Goal: Task Accomplishment & Management: Use online tool/utility

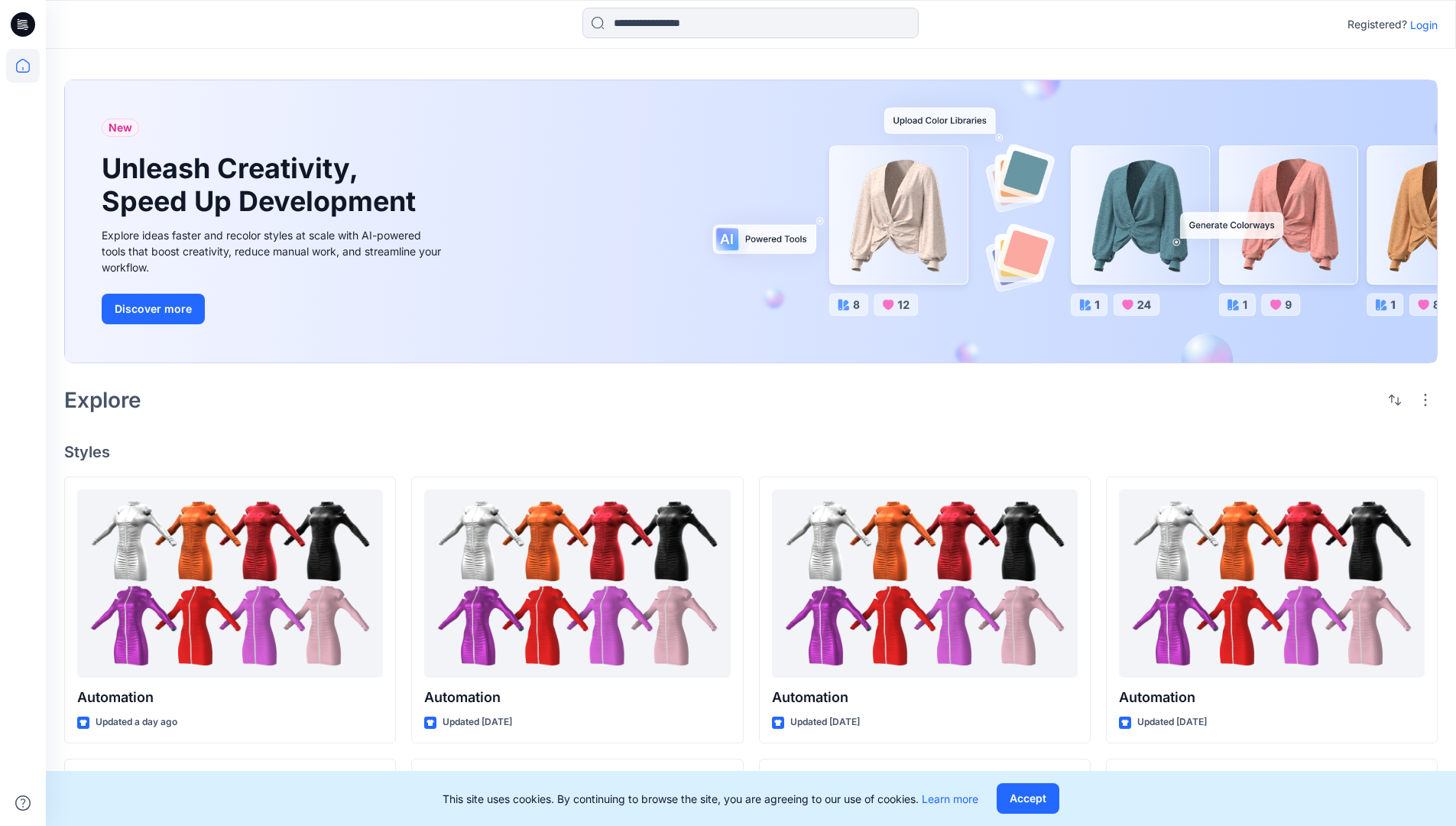
click at [1420, 24] on p "Login" at bounding box center [1424, 25] width 28 height 16
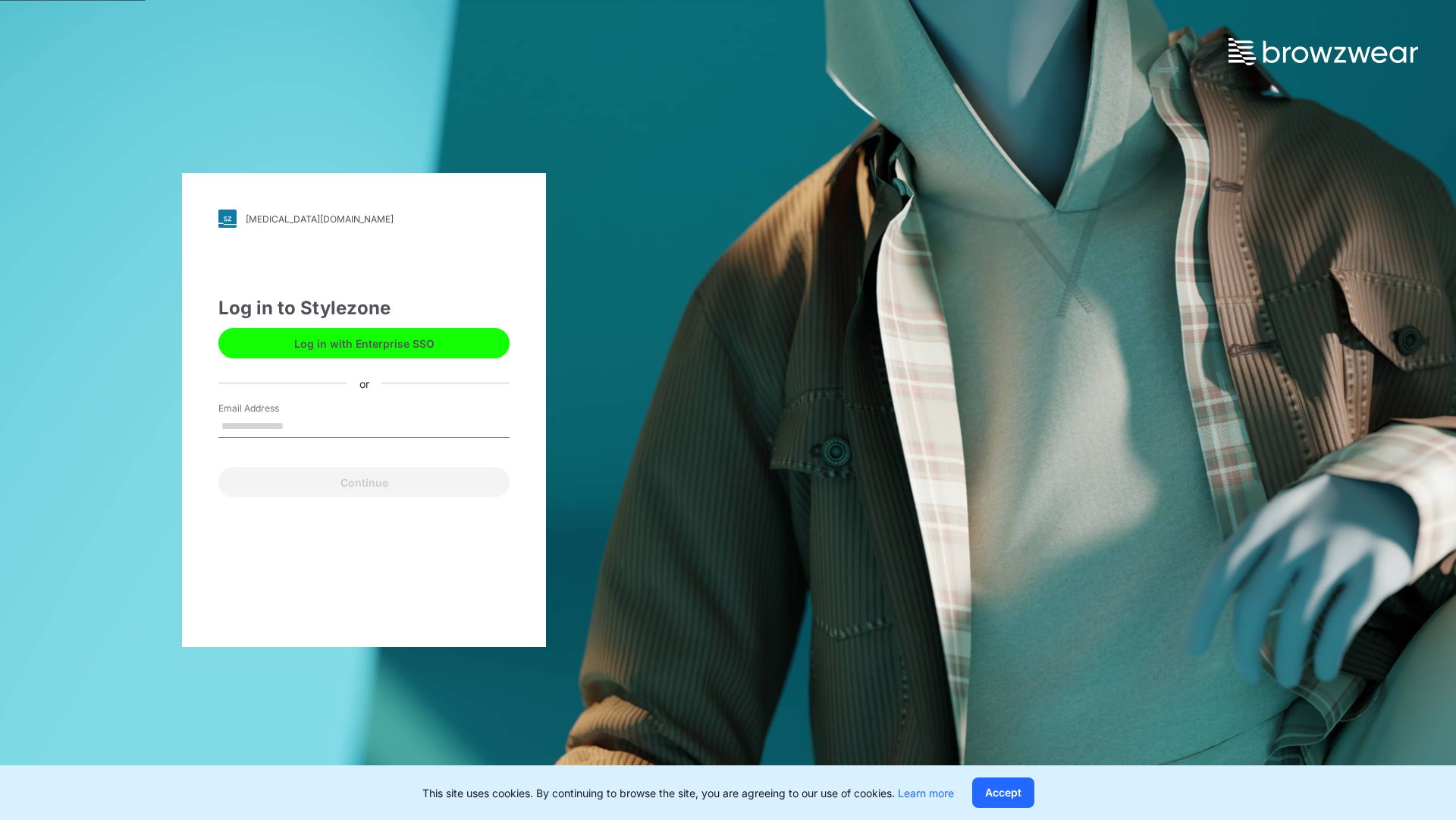
click at [299, 425] on input "Email Address" at bounding box center [364, 426] width 291 height 23
type input "**********"
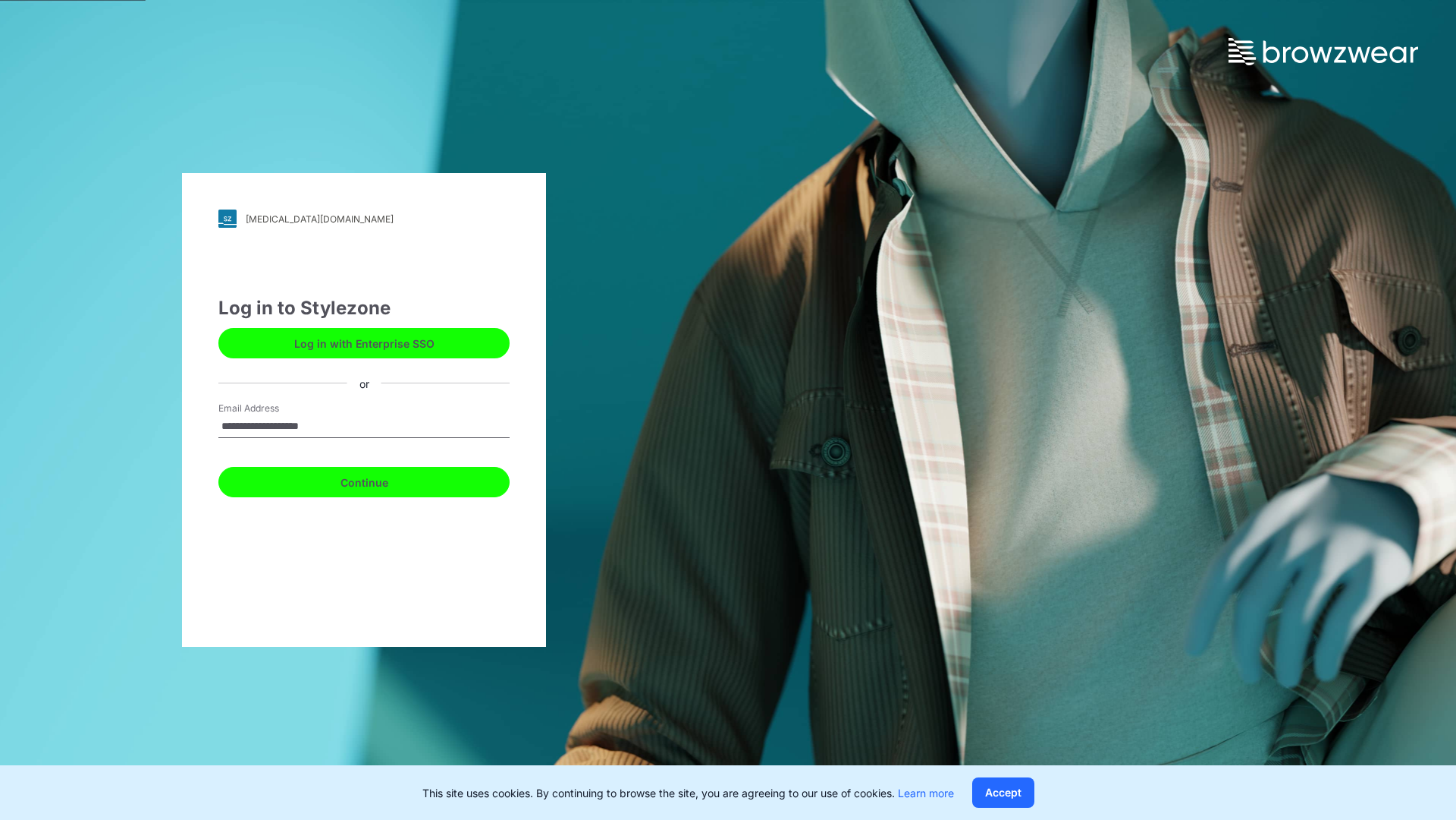
click at [381, 480] on button "Continue" at bounding box center [364, 482] width 291 height 31
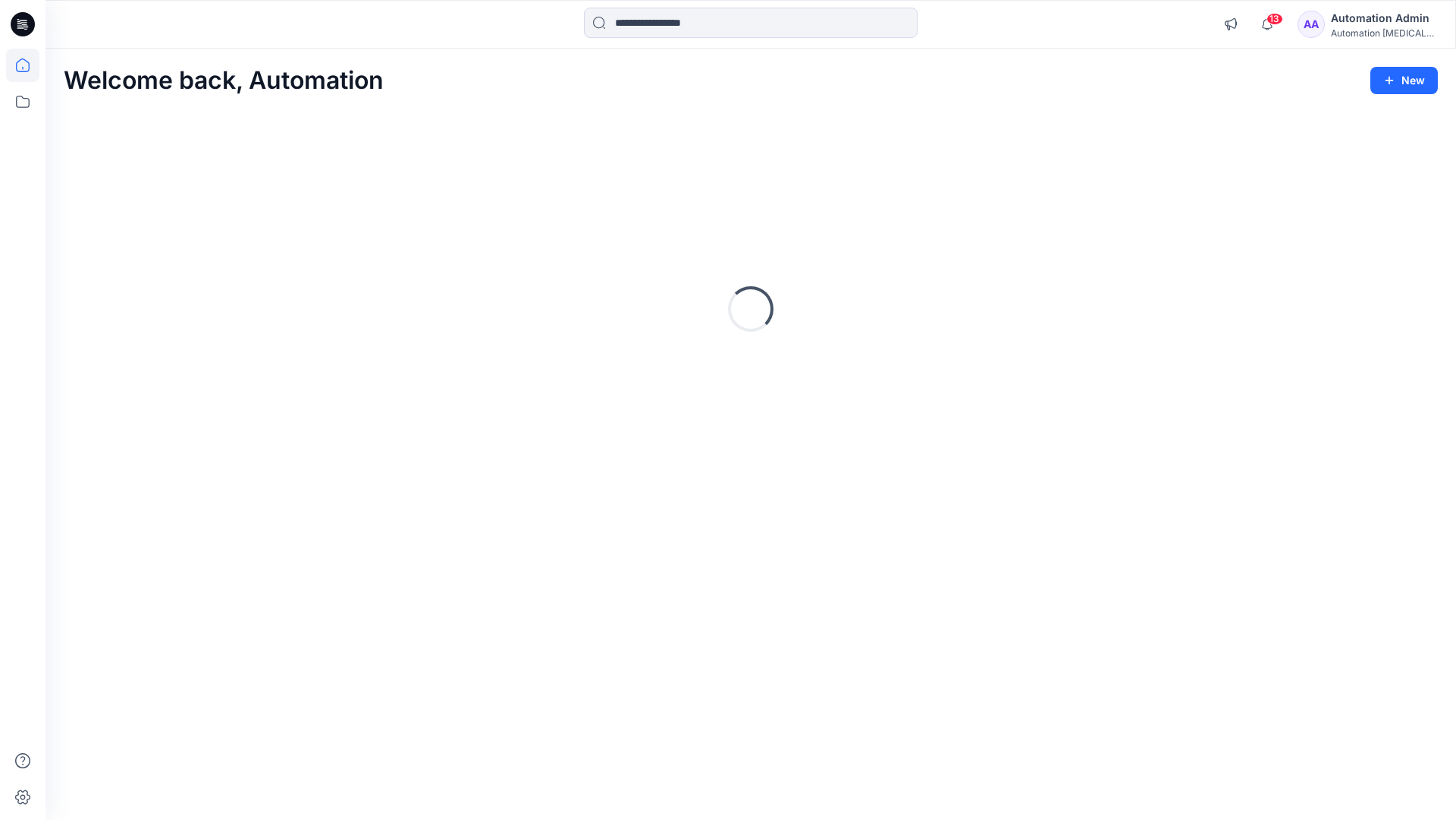
click at [29, 65] on icon at bounding box center [23, 65] width 14 height 14
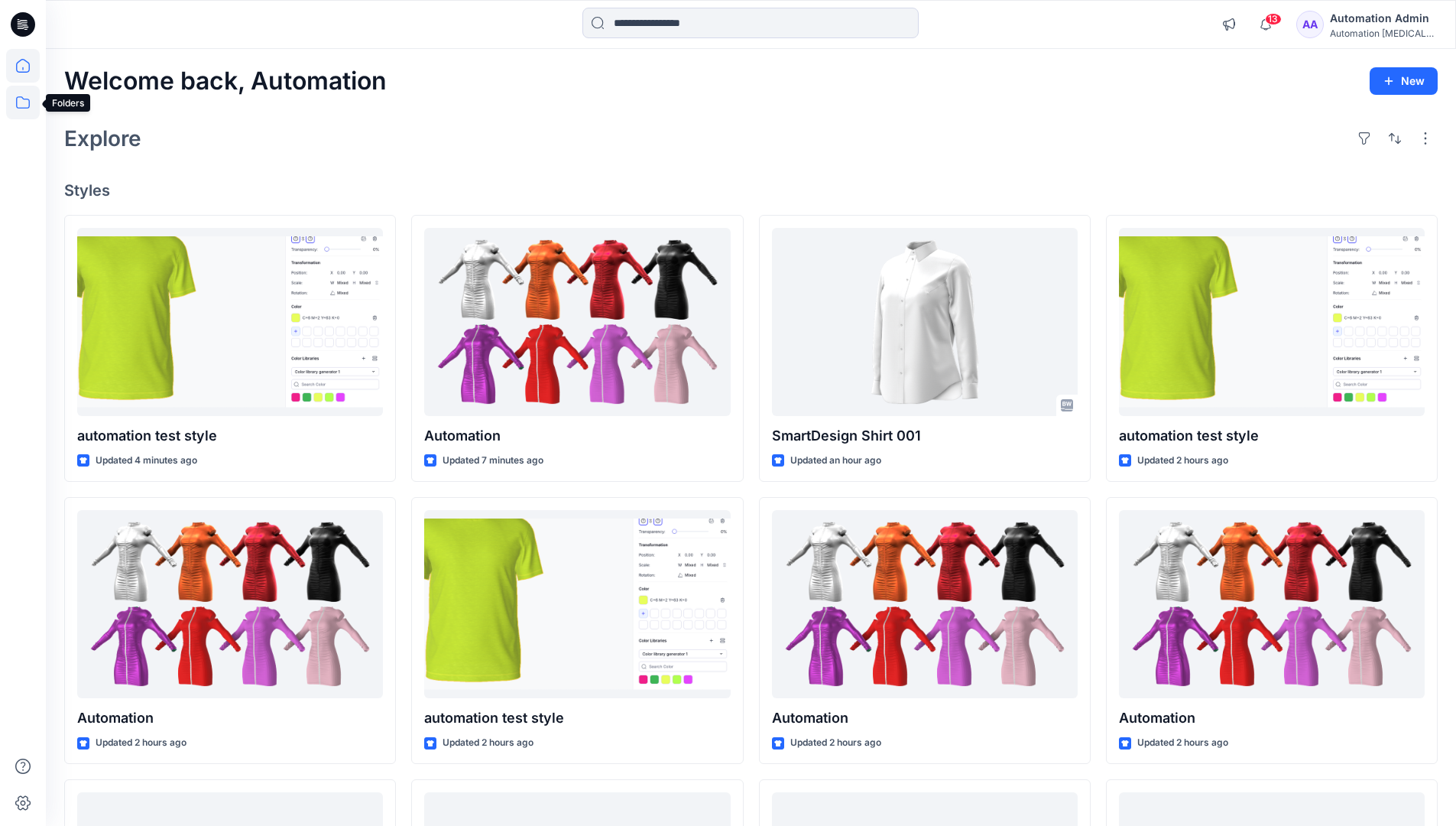
click at [24, 102] on icon at bounding box center [23, 103] width 34 height 34
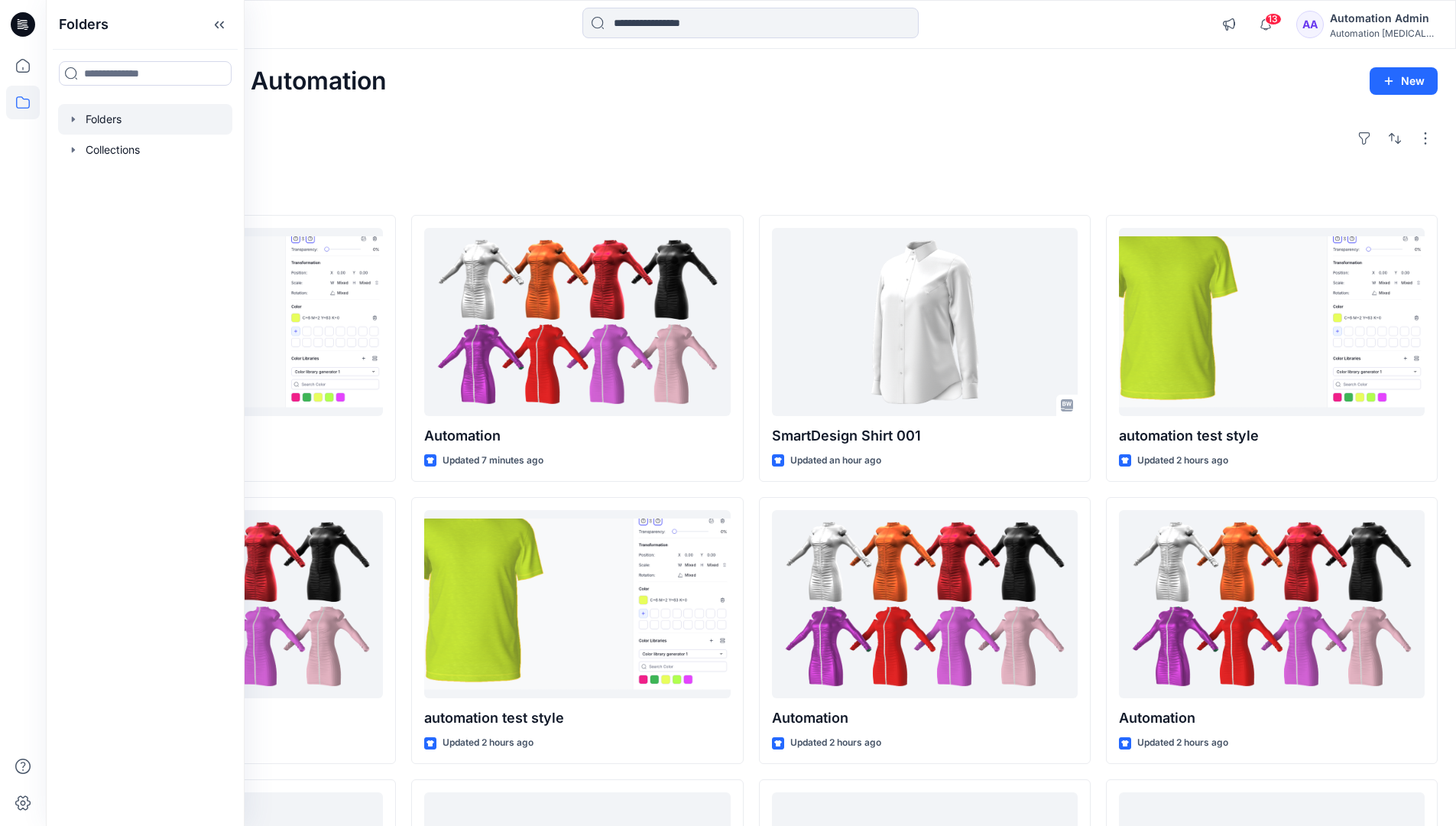
click at [96, 116] on div at bounding box center [145, 119] width 175 height 31
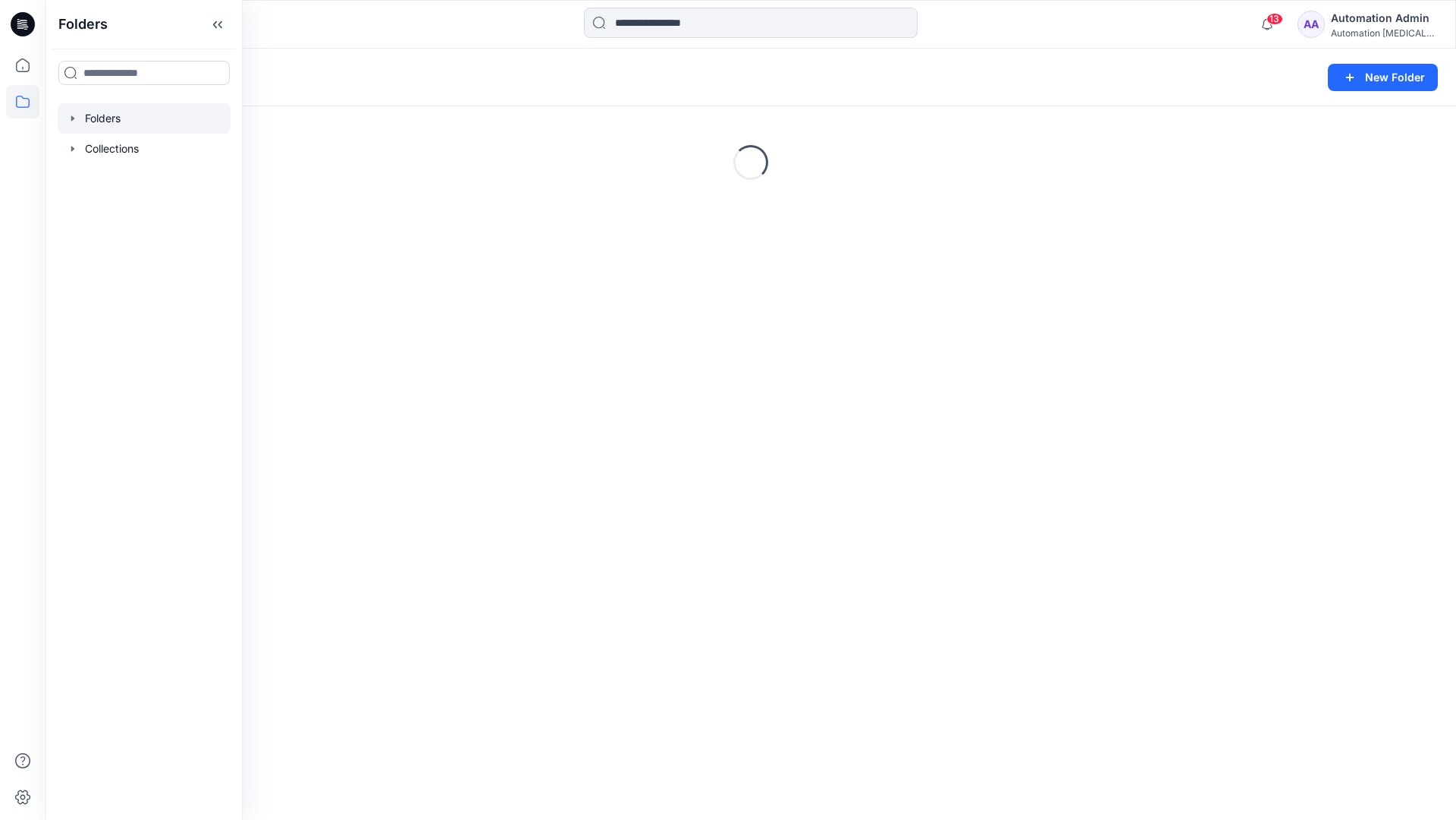
click at [763, 448] on div "Folders New Folder Loading..." at bounding box center [751, 434] width 1411 height 771
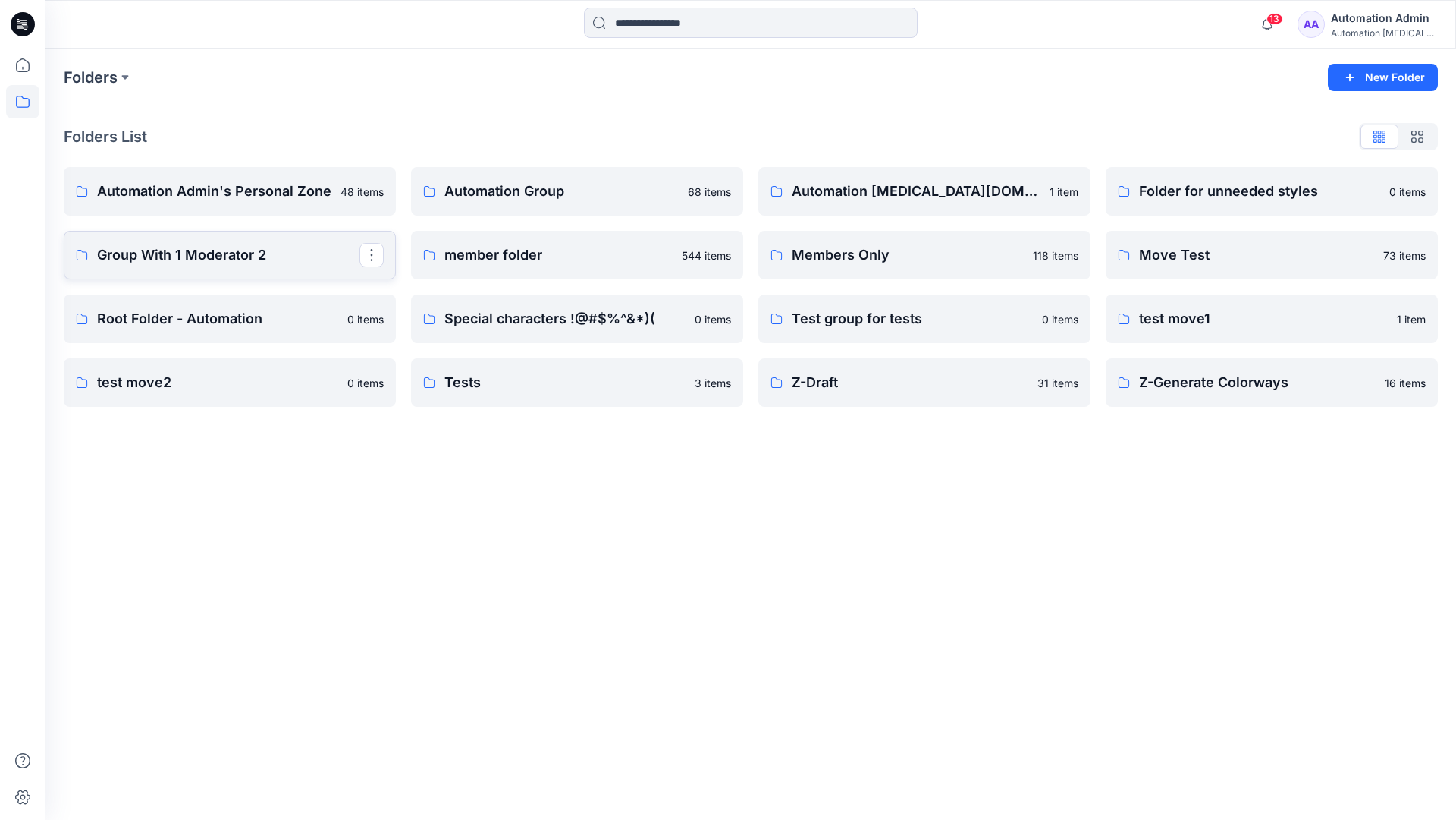
click at [131, 257] on p "Group With 1 Moderator 2" at bounding box center [228, 254] width 263 height 21
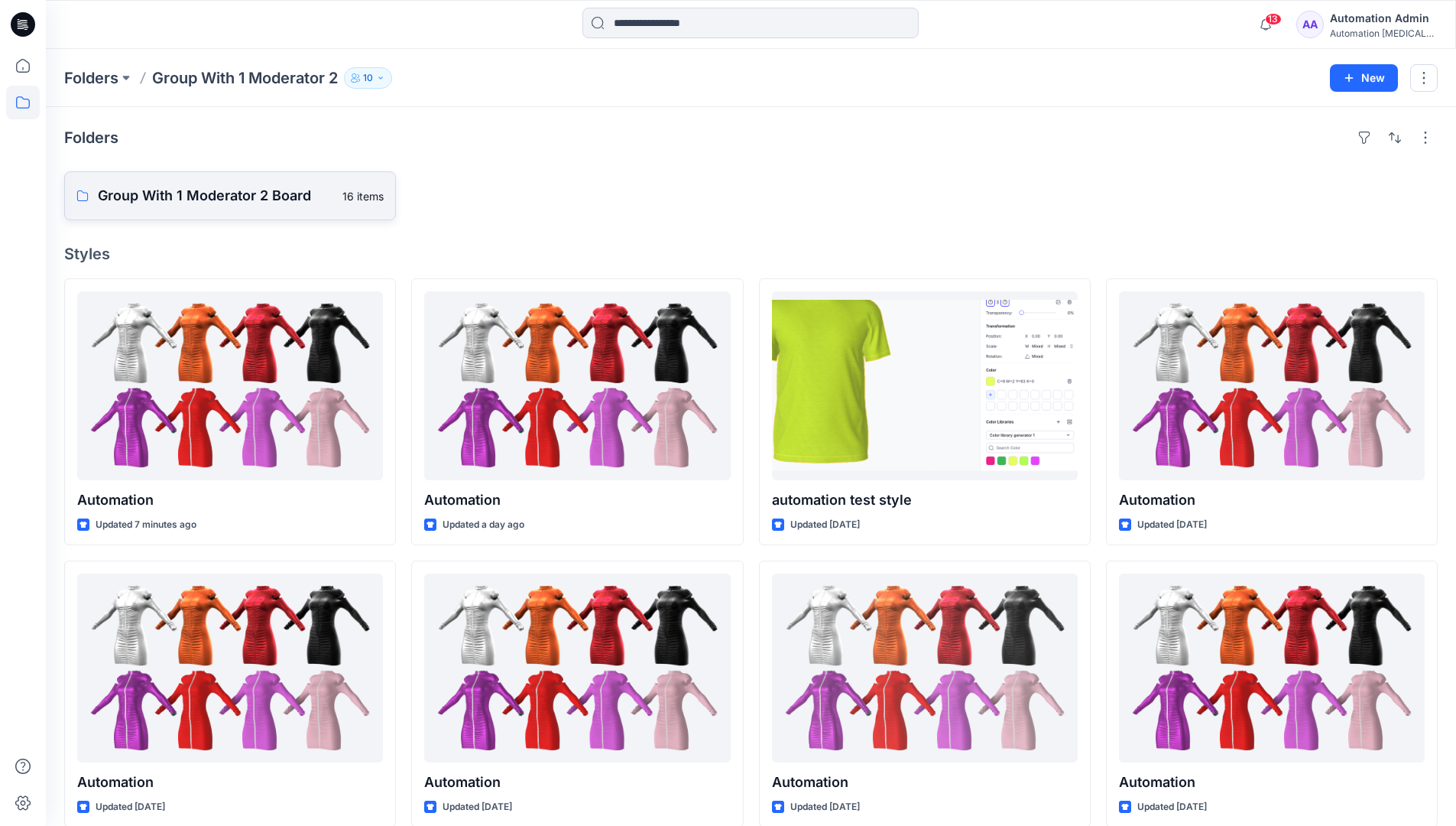
click at [238, 196] on p "Group With 1 Moderator 2 Board" at bounding box center [216, 195] width 236 height 21
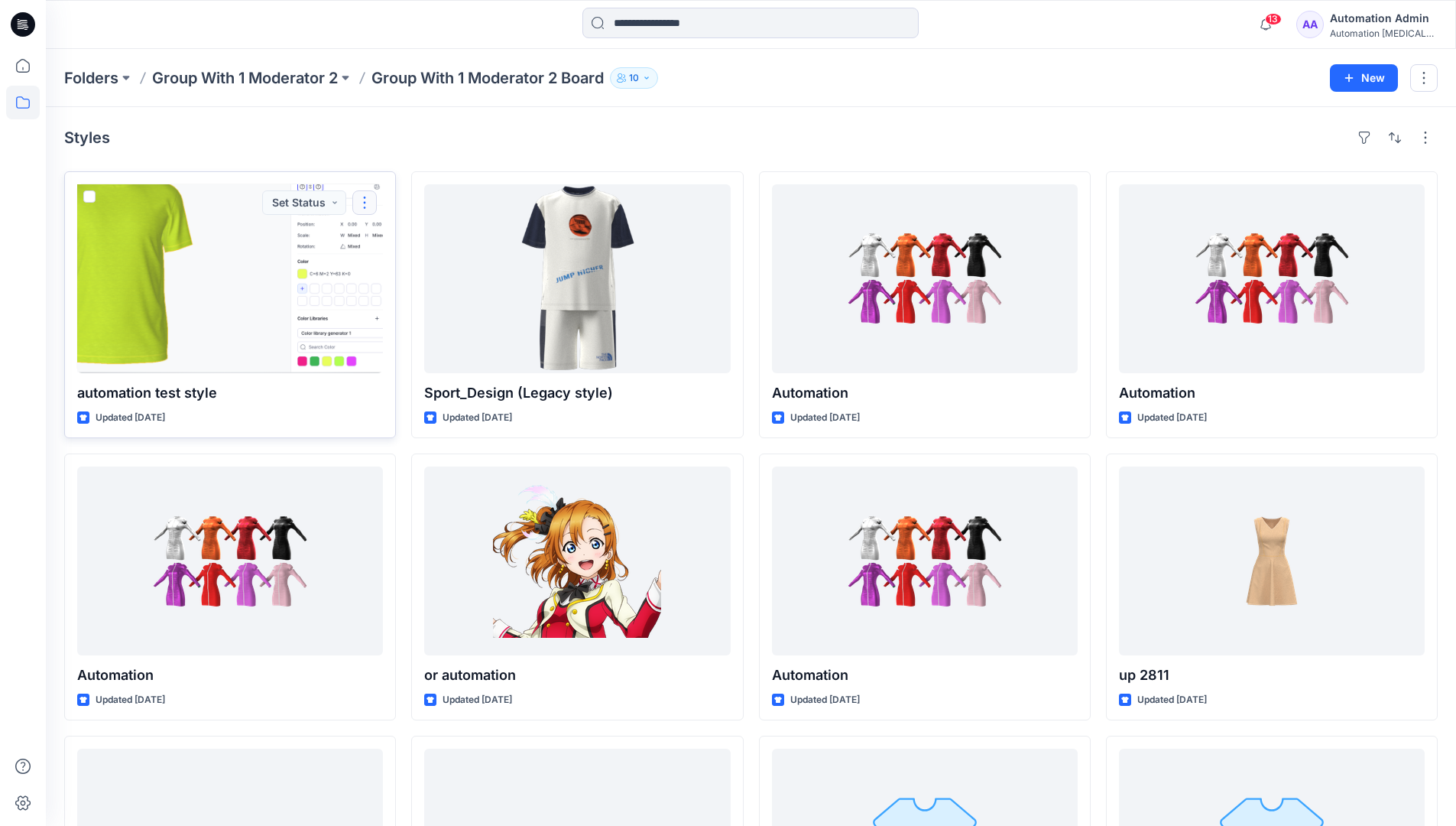
click at [363, 209] on button "button" at bounding box center [364, 203] width 24 height 24
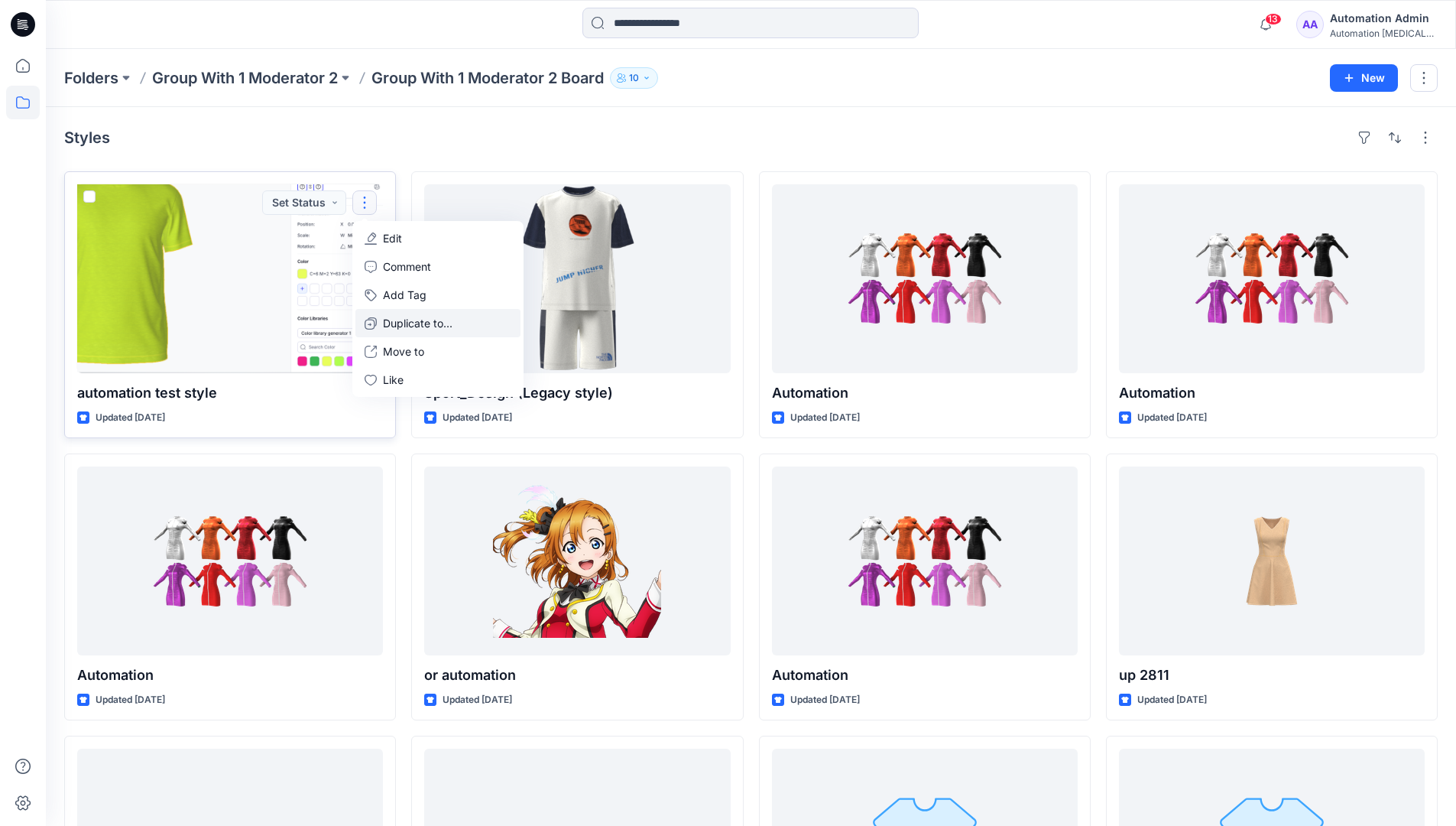
click at [421, 318] on p "Duplicate to..." at bounding box center [417, 323] width 70 height 16
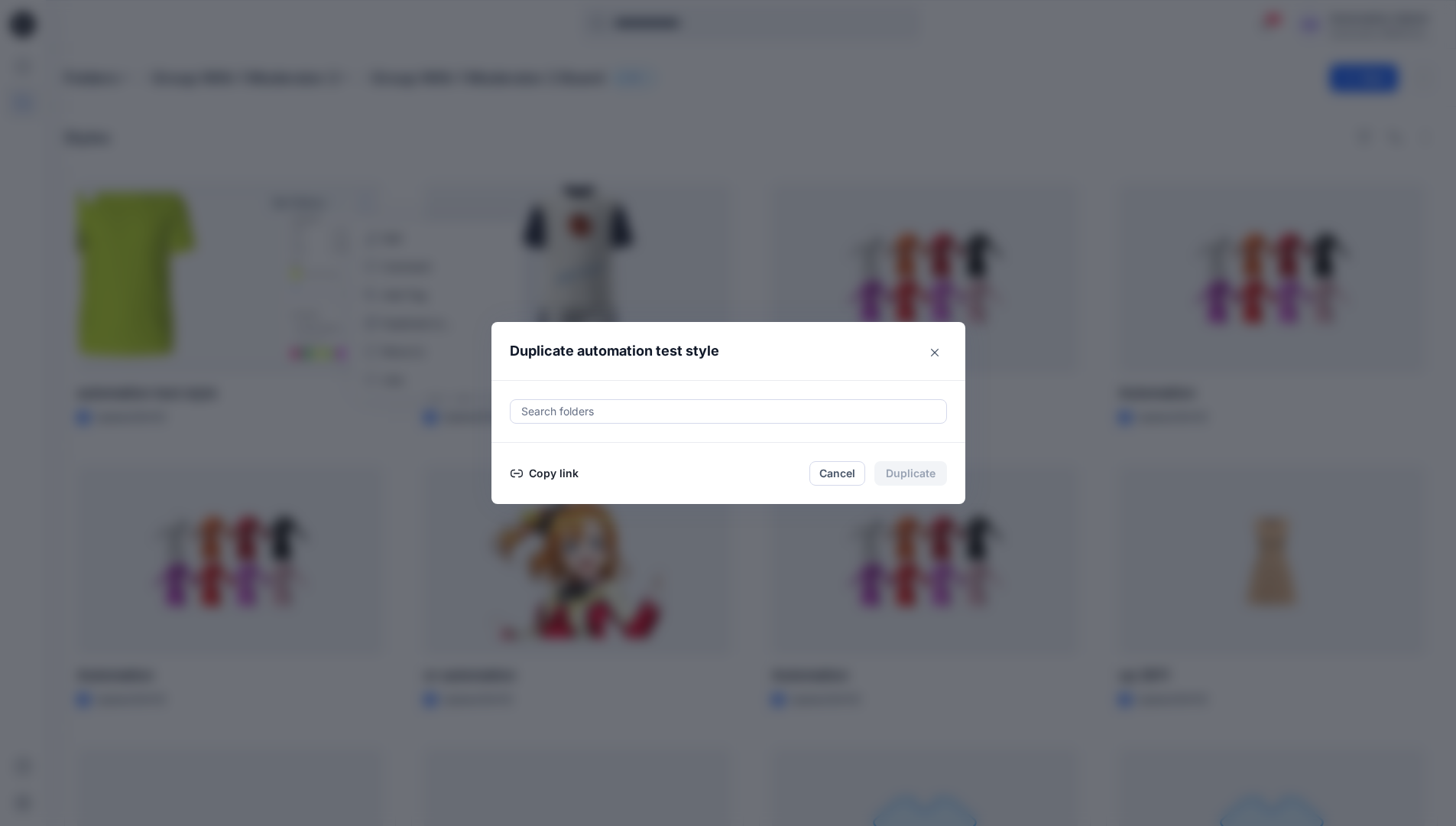
click at [632, 406] on div at bounding box center [728, 412] width 417 height 18
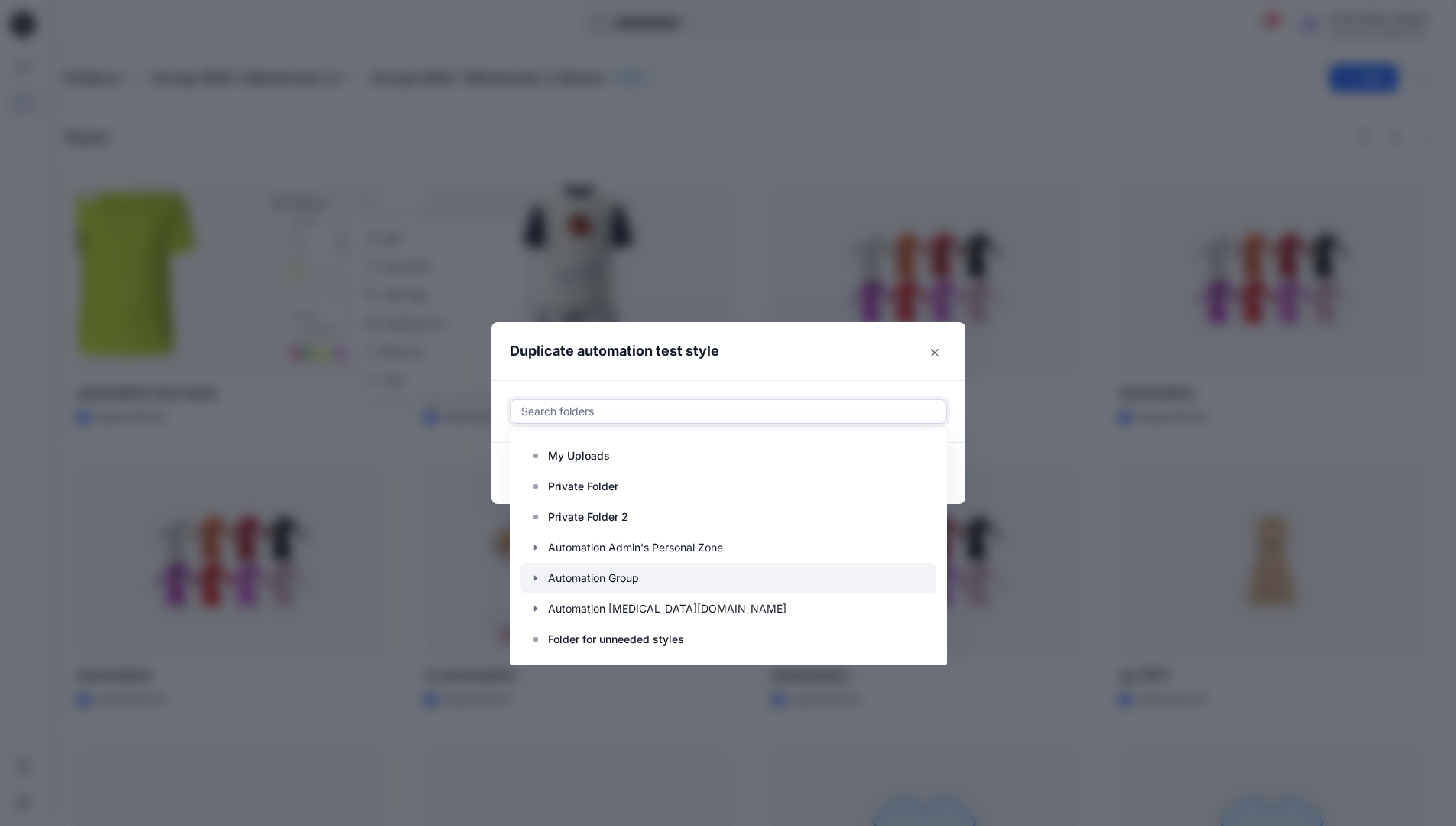
click at [542, 577] on icon "button" at bounding box center [535, 577] width 12 height 12
click at [593, 601] on p "Automation Board" at bounding box center [608, 608] width 91 height 18
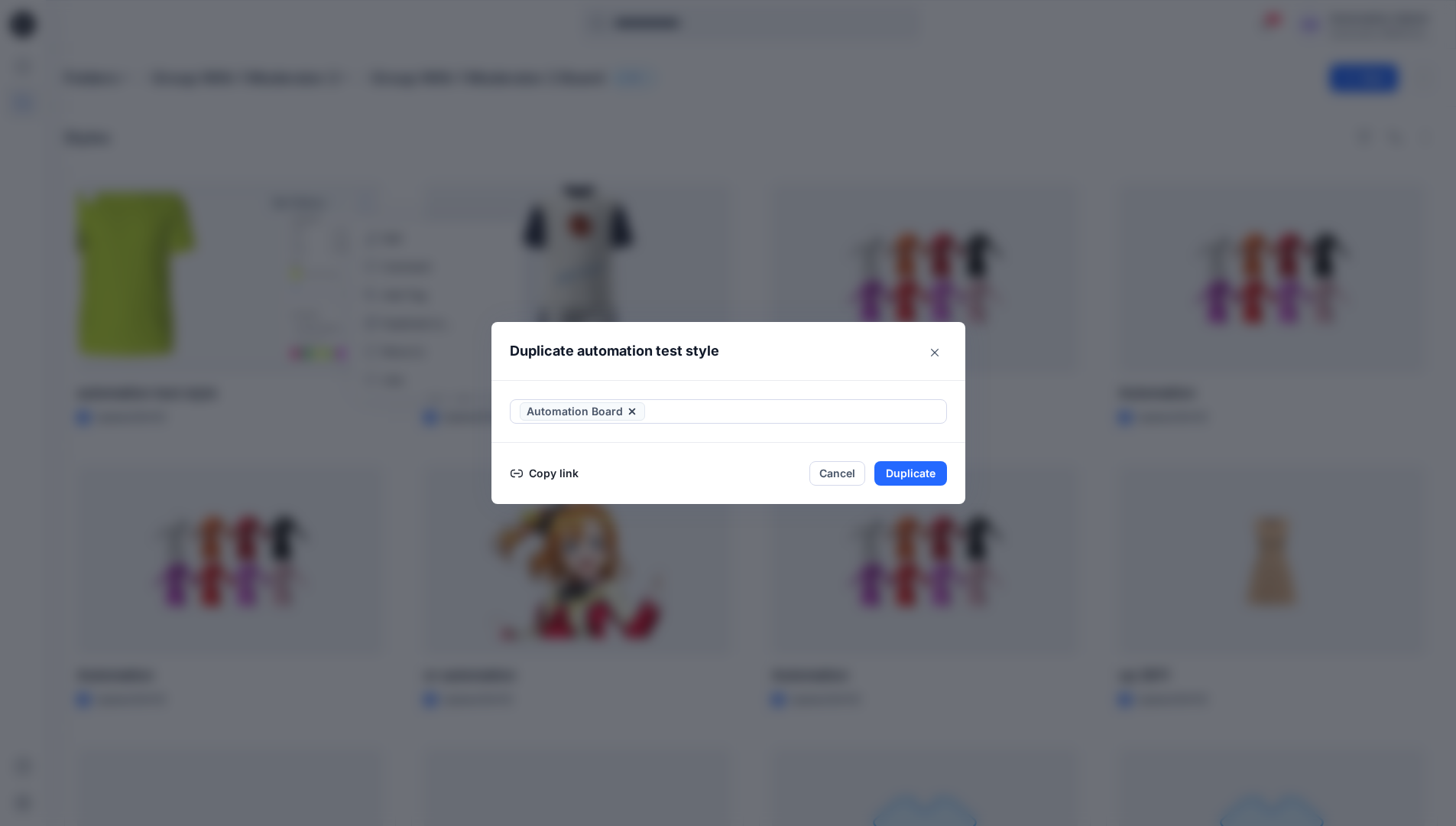
click at [818, 349] on header "Duplicate automation test style" at bounding box center [713, 351] width 443 height 58
click at [919, 473] on button "Duplicate" at bounding box center [911, 473] width 73 height 24
click at [930, 471] on button "Close" at bounding box center [923, 473] width 50 height 24
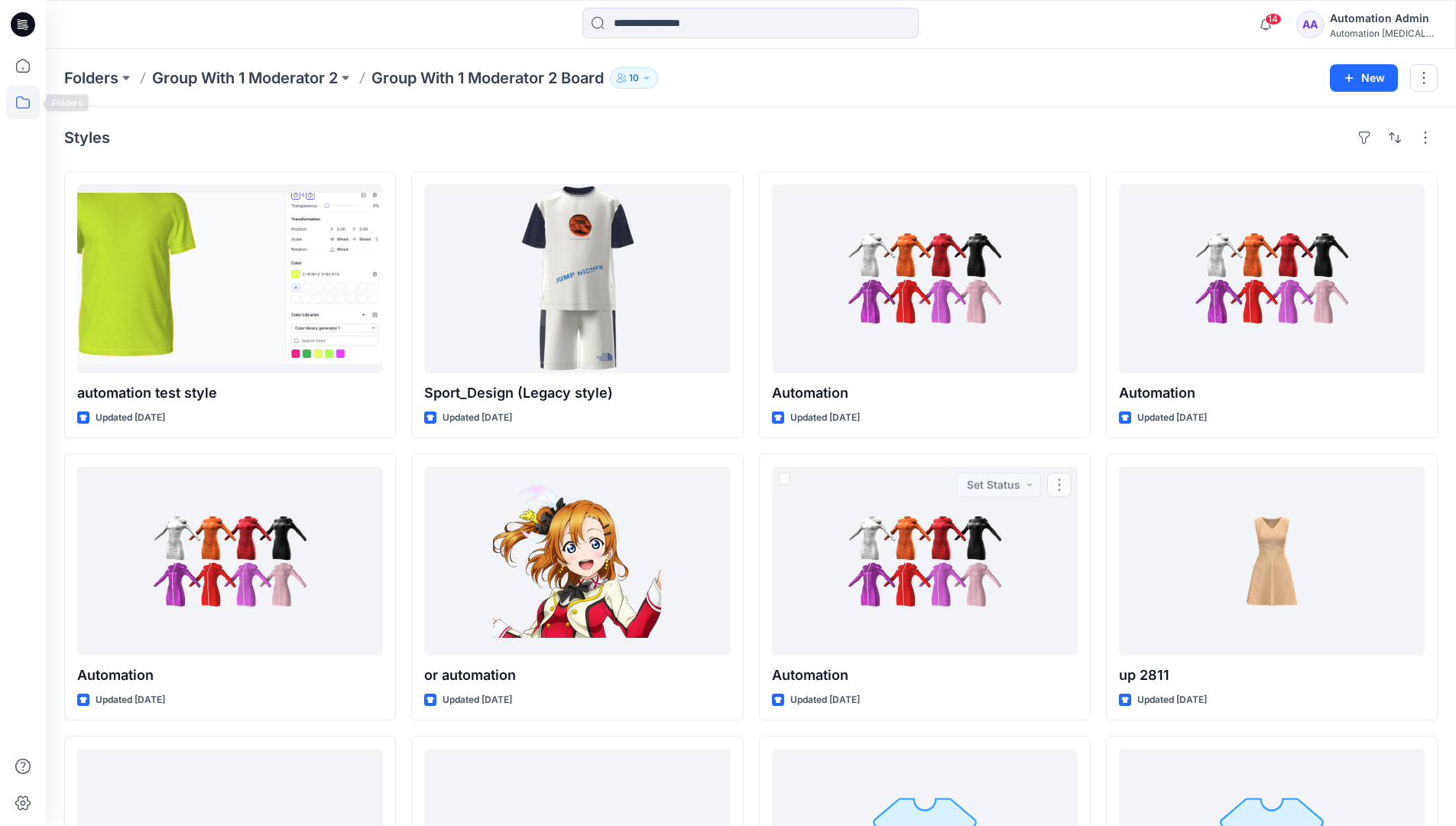
click at [24, 102] on icon at bounding box center [23, 103] width 34 height 34
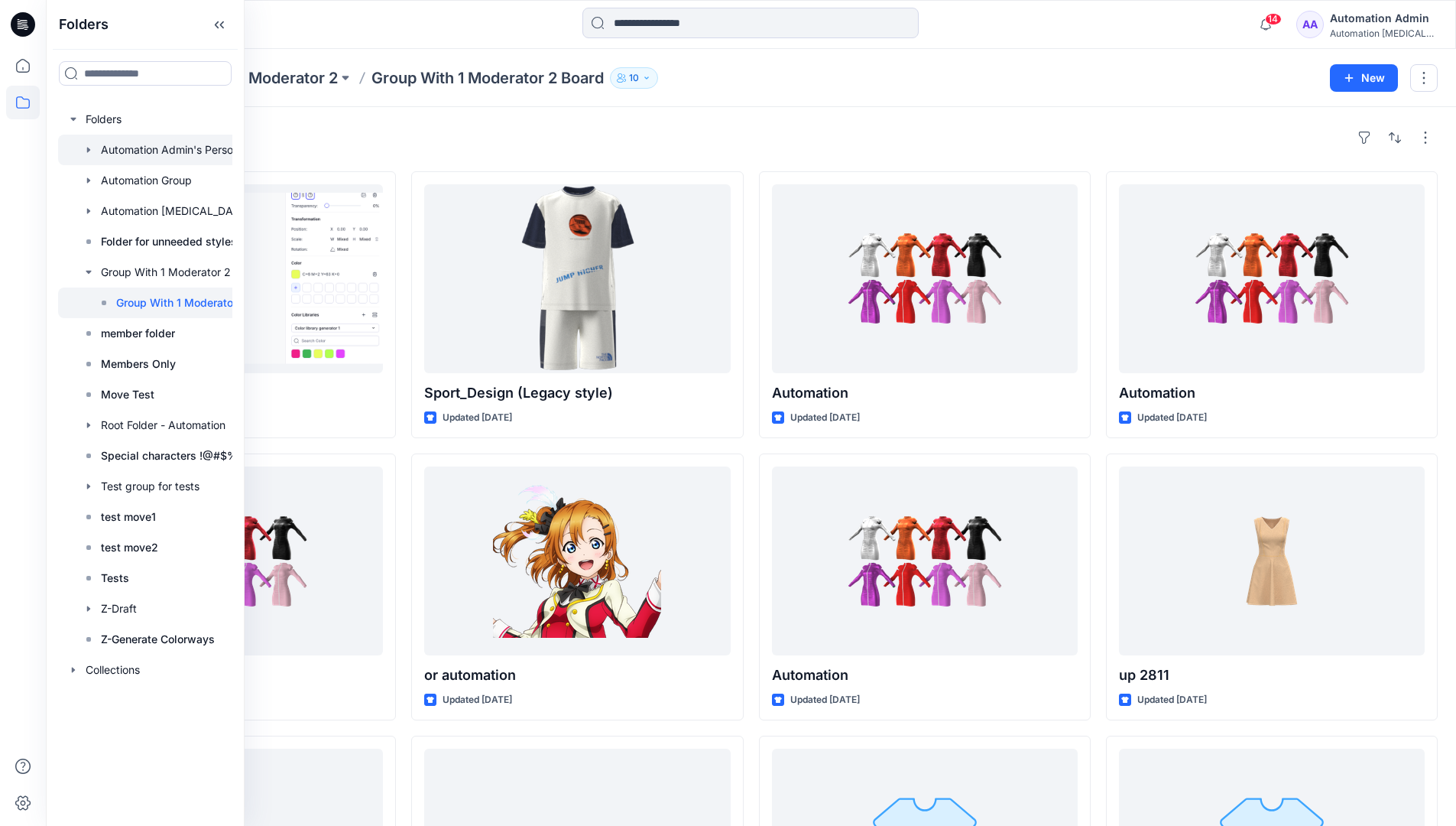
click at [116, 150] on div at bounding box center [173, 150] width 230 height 31
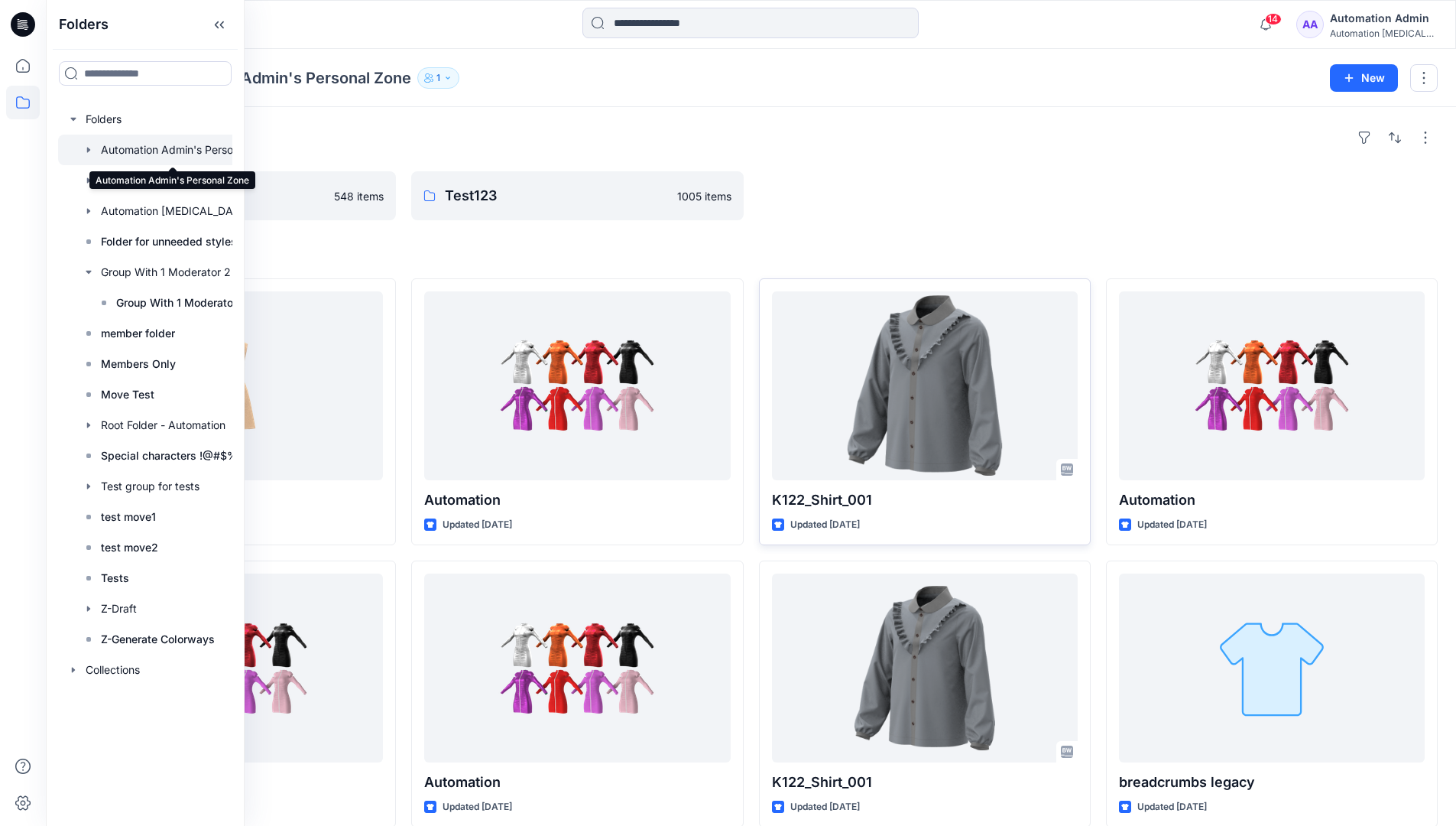
click at [797, 502] on p "K122_Shirt_001" at bounding box center [925, 499] width 306 height 21
